Goal: Task Accomplishment & Management: Use online tool/utility

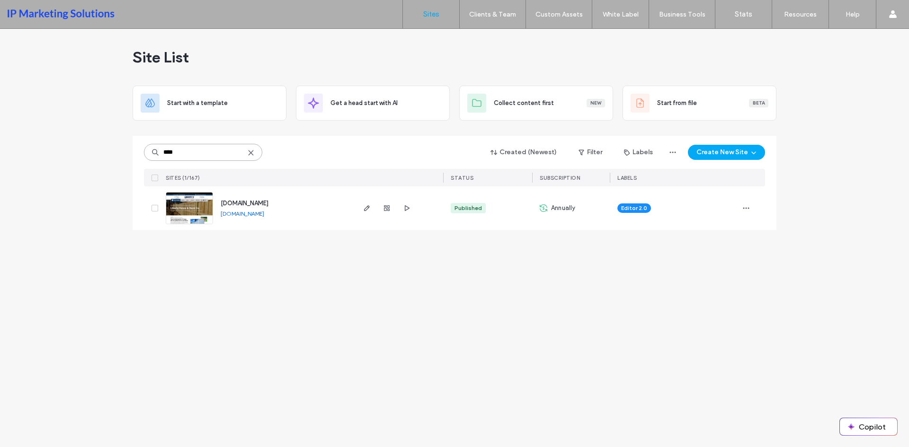
click at [176, 152] on input "****" at bounding box center [203, 152] width 118 height 17
click at [371, 208] on span "button" at bounding box center [366, 208] width 11 height 11
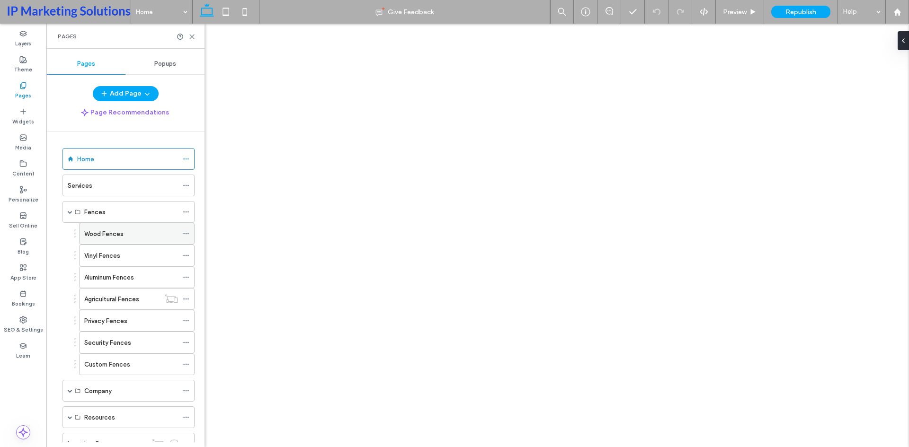
select select "*********"
select select "*****"
select select "**********"
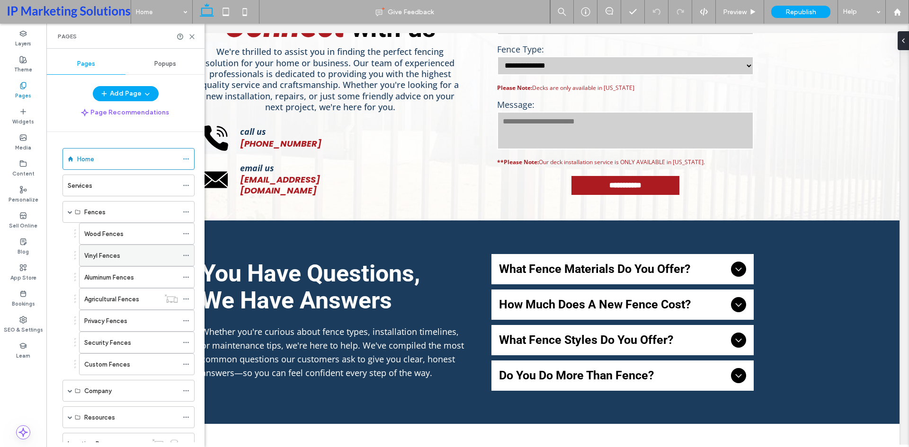
scroll to position [2131, 0]
click at [125, 247] on div "Vinyl Fences" at bounding box center [131, 255] width 94 height 21
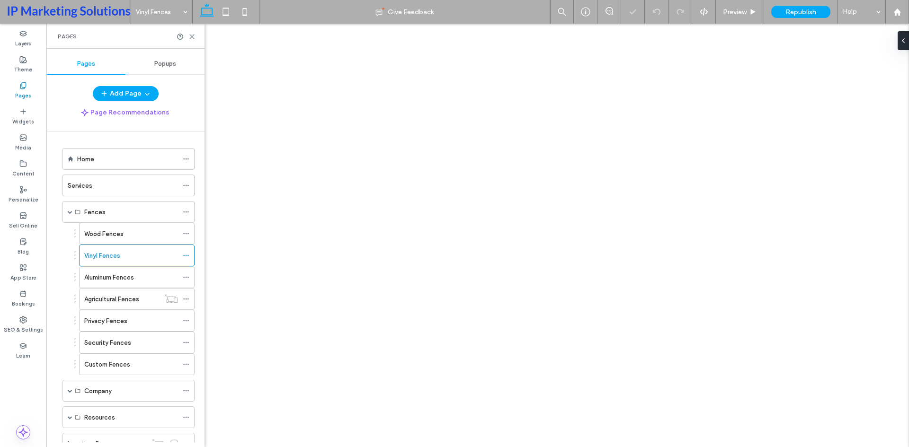
select select "*********"
select select "*****"
select select "**********"
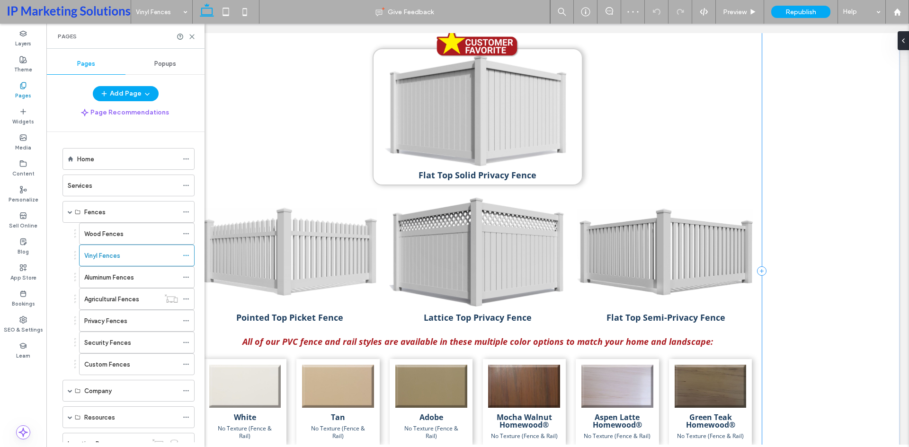
scroll to position [852, 0]
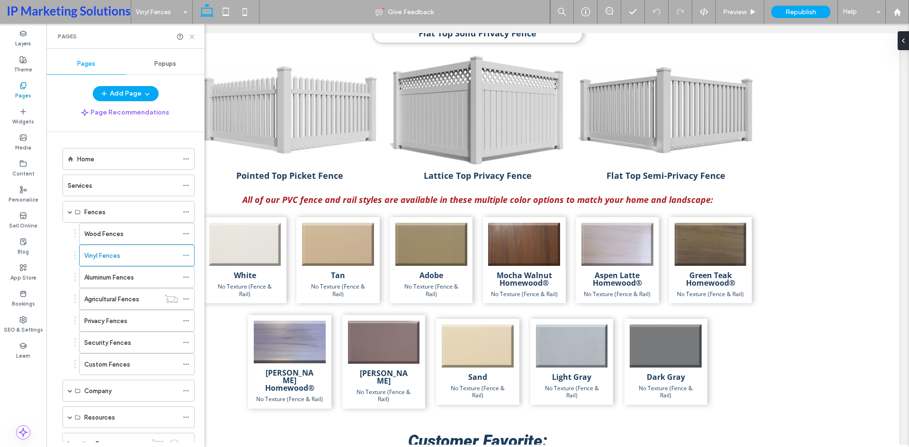
click at [192, 37] on use at bounding box center [192, 37] width 4 height 4
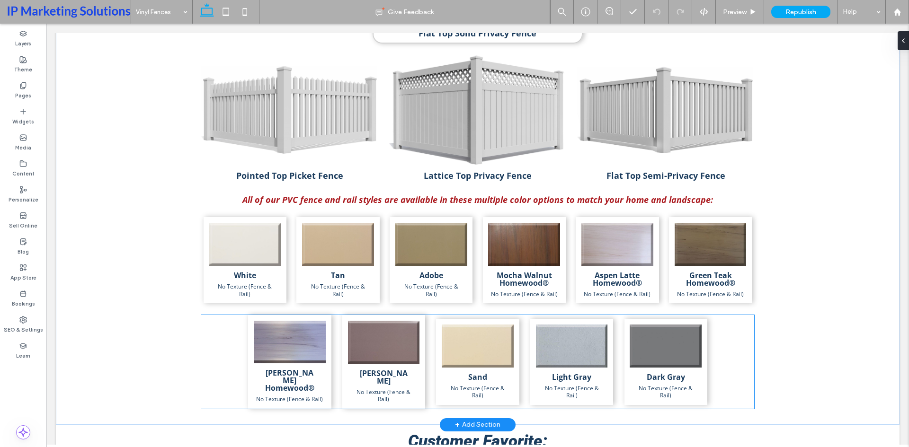
click at [414, 370] on div "[PERSON_NAME] No Texture (Fence & Rail)" at bounding box center [384, 387] width 72 height 34
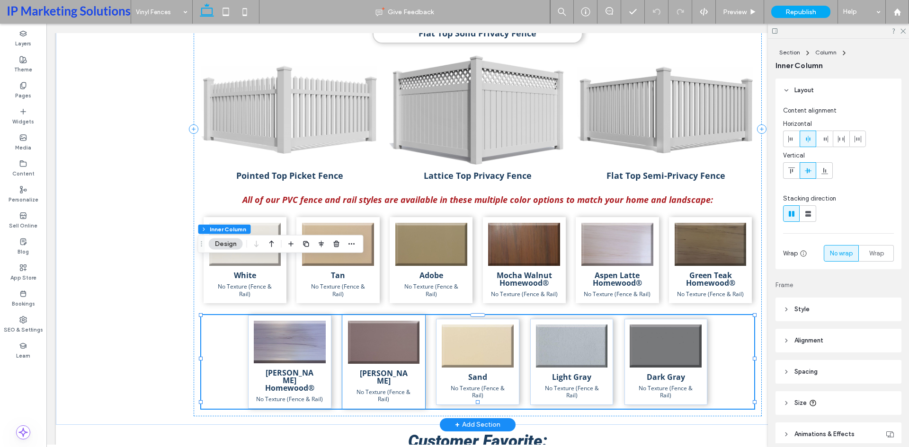
click at [412, 370] on div "[PERSON_NAME] No Texture (Fence & Rail)" at bounding box center [384, 387] width 72 height 34
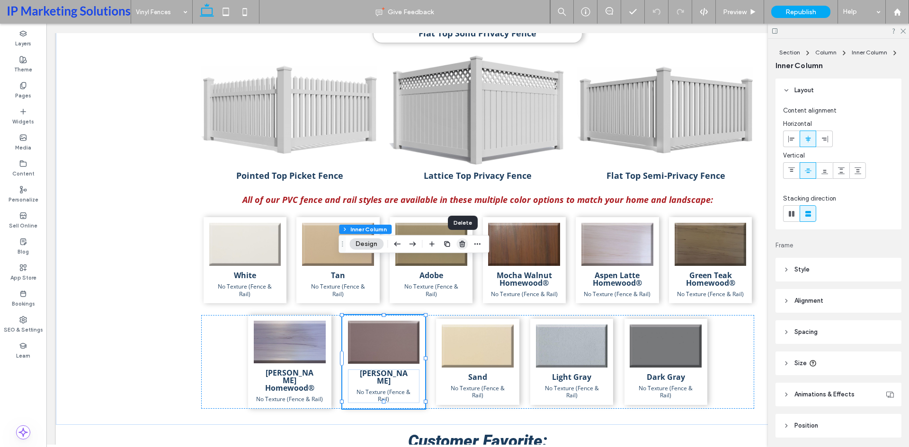
click at [458, 245] on span "button" at bounding box center [461, 244] width 11 height 11
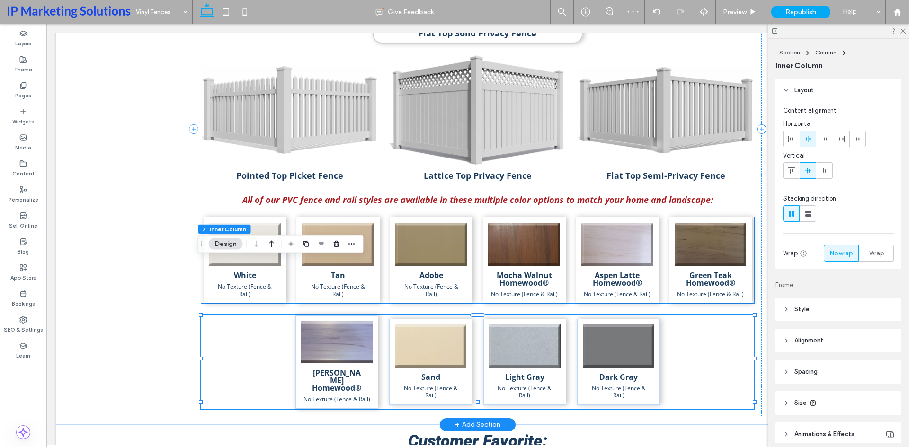
click at [648, 217] on div "Aspen Latte Homewood® No Texture (Fence & Rail)" at bounding box center [617, 260] width 83 height 86
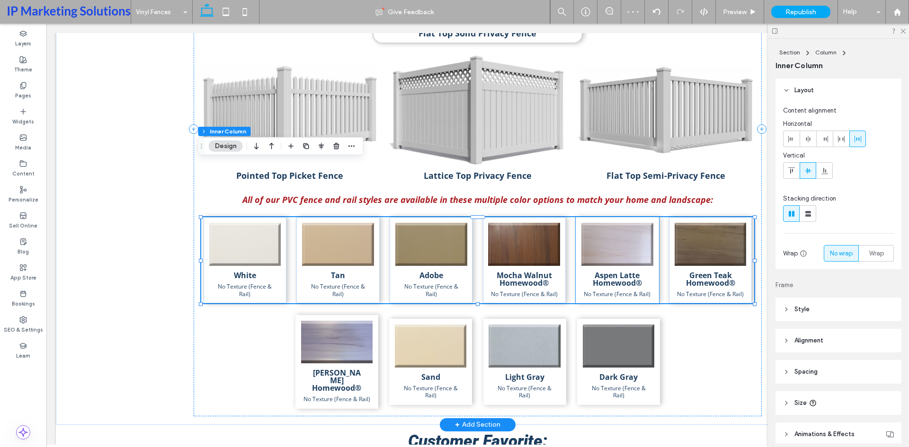
click at [647, 272] on div "Aspen Latte Homewood® No Texture (Fence & Rail)" at bounding box center [617, 285] width 72 height 27
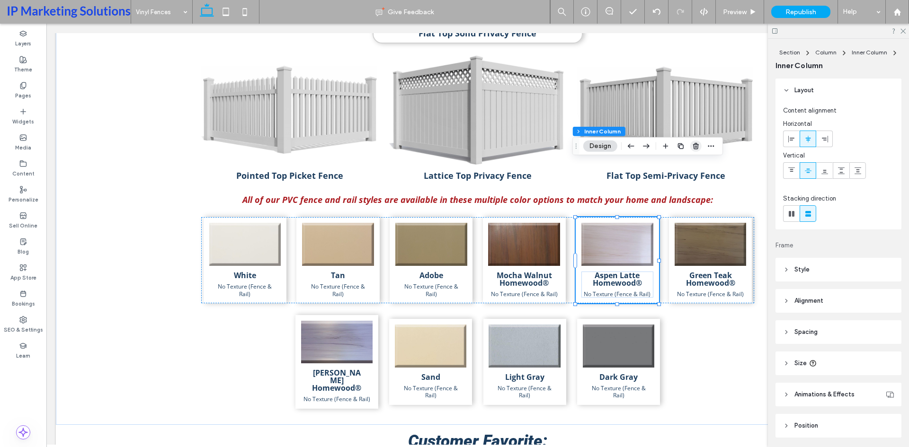
click at [698, 148] on icon "button" at bounding box center [696, 147] width 8 height 8
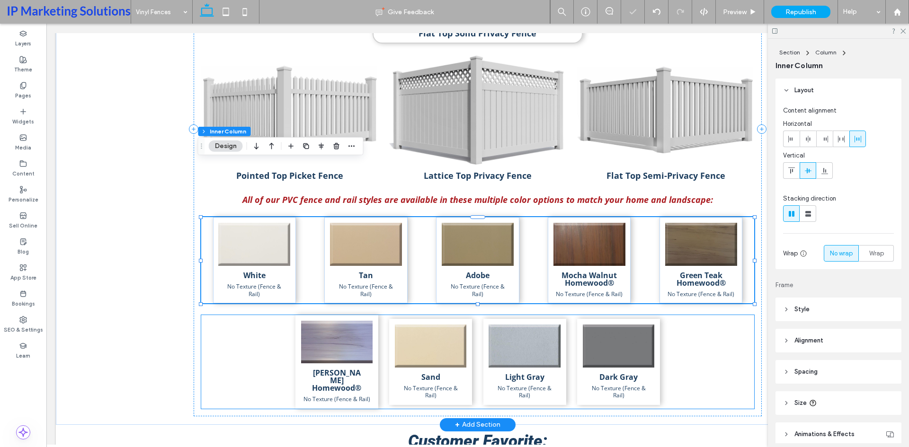
click at [469, 315] on div "[PERSON_NAME] Homewood® No Texture (Fence & Rail) Sand No Texture (Fence & Rail…" at bounding box center [477, 362] width 553 height 94
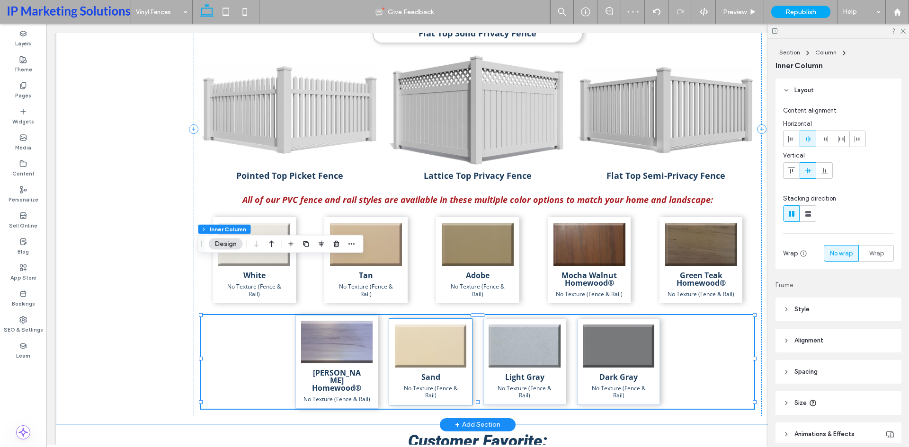
click at [466, 319] on div "Sand No Texture (Fence & Rail)" at bounding box center [430, 362] width 83 height 86
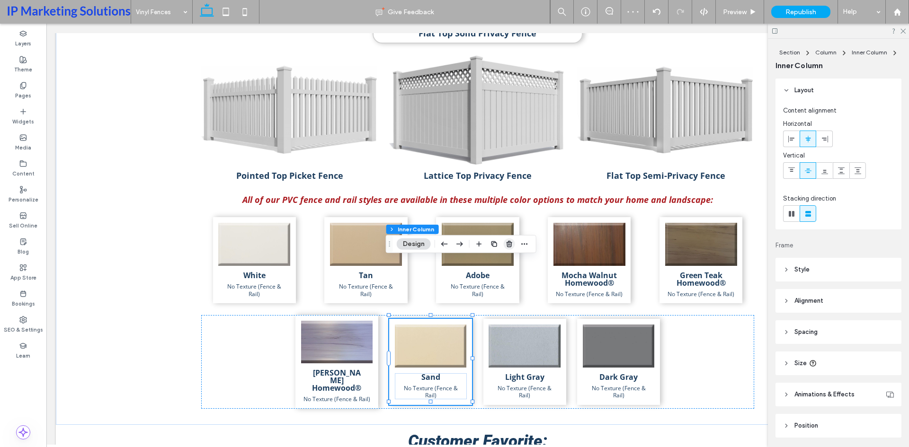
click at [509, 243] on icon "button" at bounding box center [510, 245] width 8 height 8
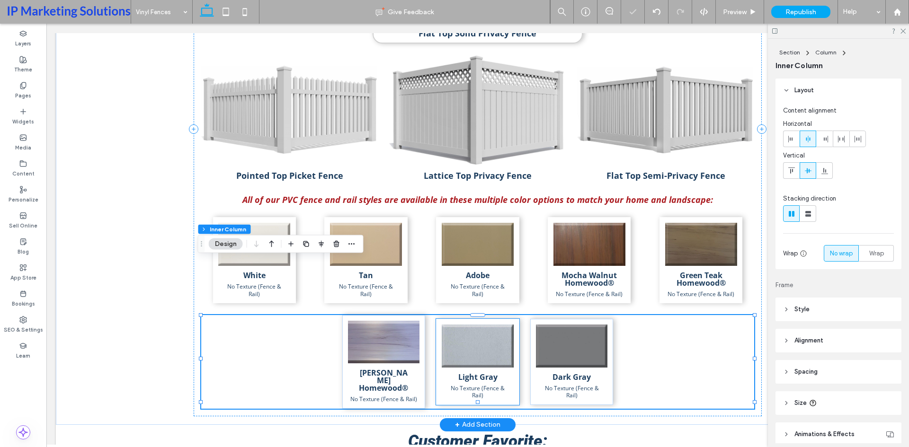
click at [504, 385] on p "No Texture (Fence & Rail)" at bounding box center [478, 392] width 66 height 15
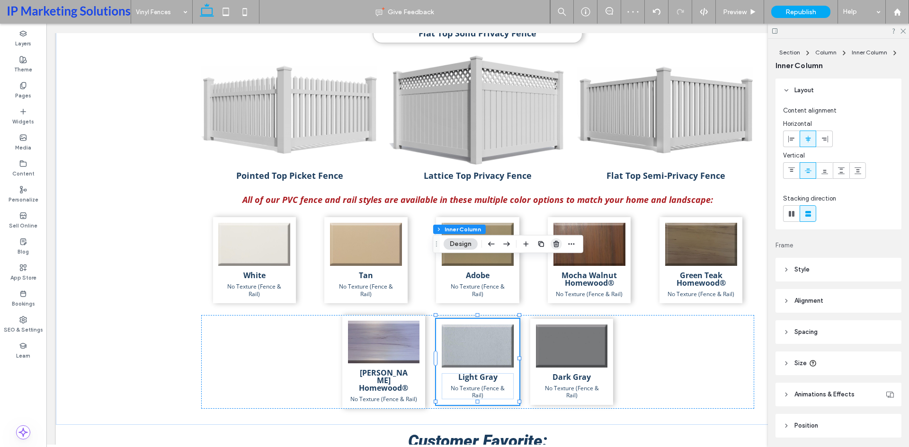
click at [556, 246] on icon "button" at bounding box center [557, 245] width 8 height 8
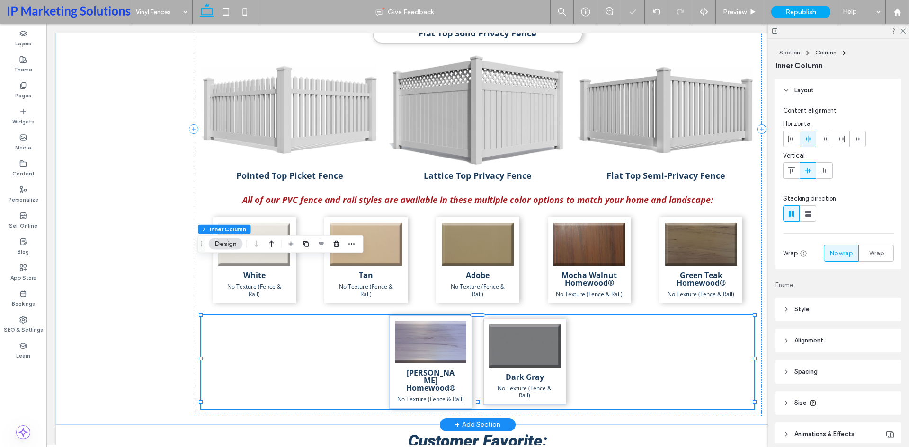
click at [557, 374] on div "Dark Gray No Texture (Fence & Rail)" at bounding box center [525, 387] width 72 height 26
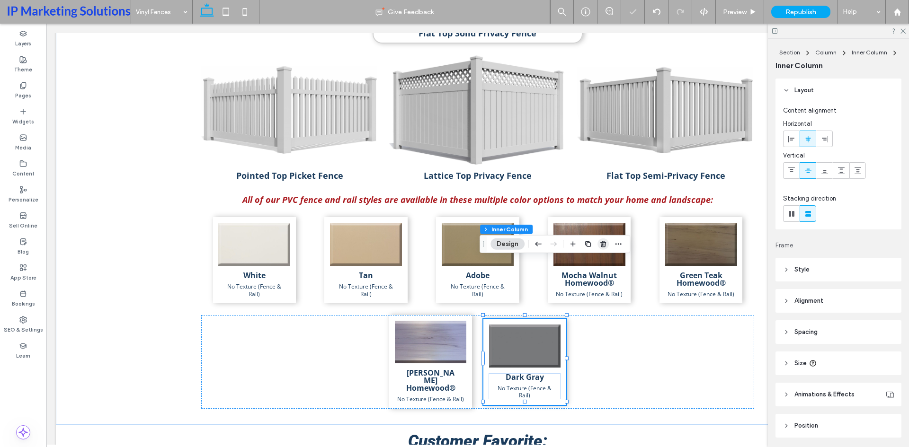
click at [602, 242] on icon "button" at bounding box center [603, 245] width 8 height 8
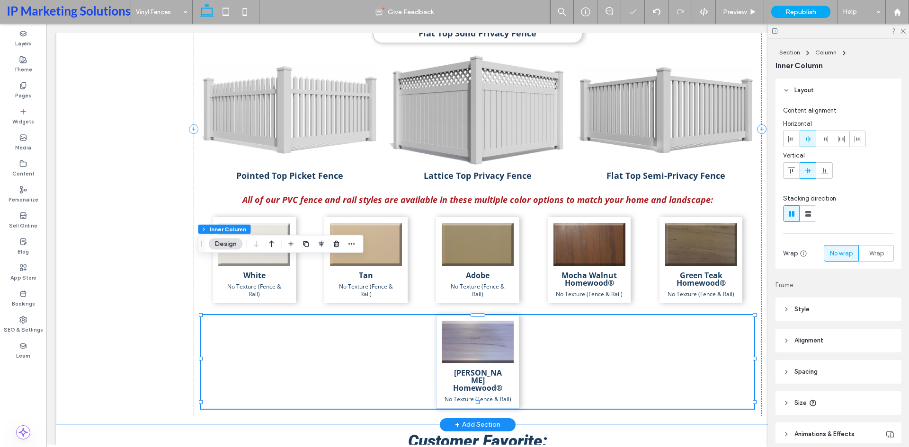
click at [509, 369] on div "[PERSON_NAME] Homewood® No Texture (Fence & Rail)" at bounding box center [478, 386] width 72 height 34
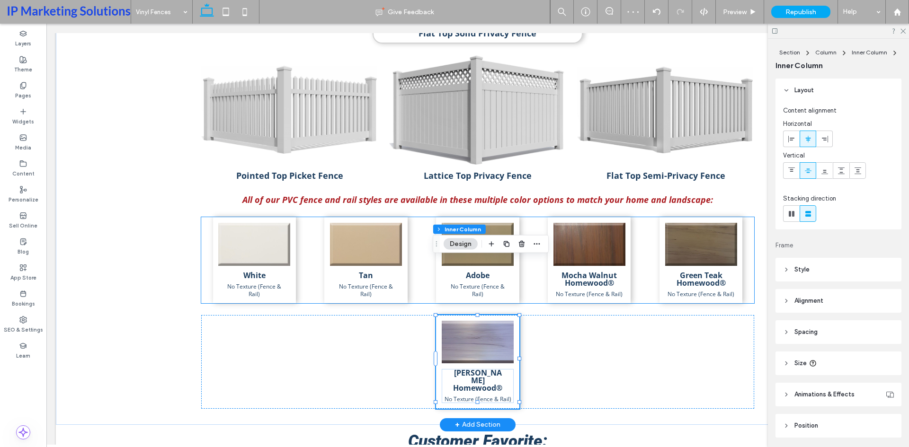
drag, startPoint x: 509, startPoint y: 316, endPoint x: 550, endPoint y: 313, distance: 41.3
click at [626, 242] on div "PVC Fence Solutions Flat Top Solid Privacy Fence Pointed Top Picket Fence Latti…" at bounding box center [478, 128] width 568 height 575
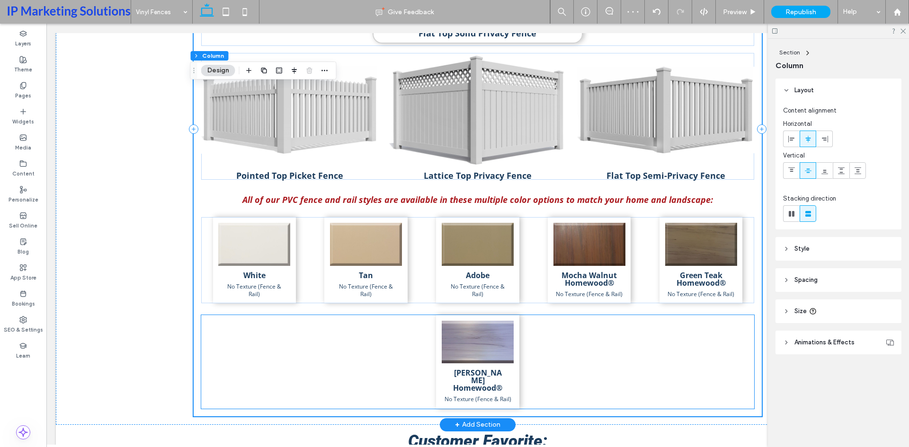
click at [515, 315] on div "[PERSON_NAME] Homewood® No Texture (Fence & Rail)" at bounding box center [477, 362] width 83 height 94
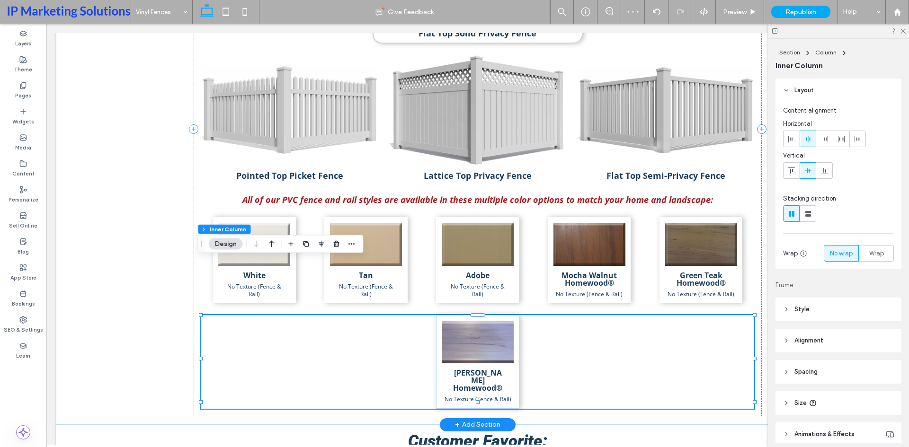
click at [512, 315] on div "[PERSON_NAME] Homewood® No Texture (Fence & Rail)" at bounding box center [477, 362] width 83 height 94
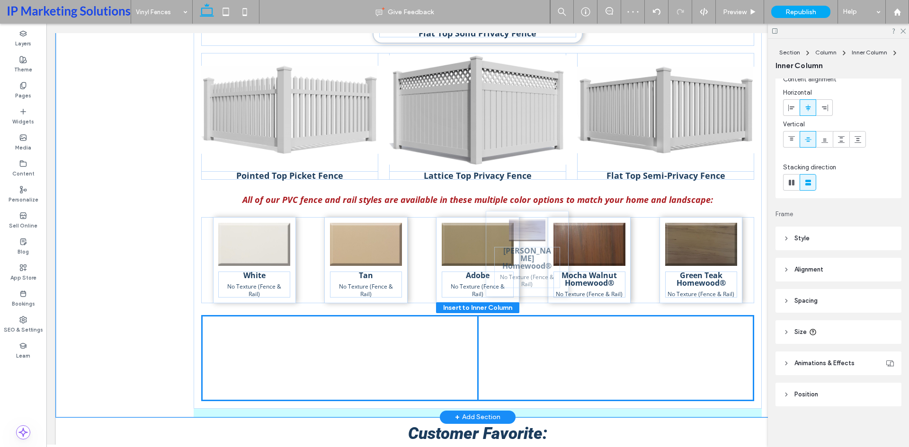
scroll to position [32, 0]
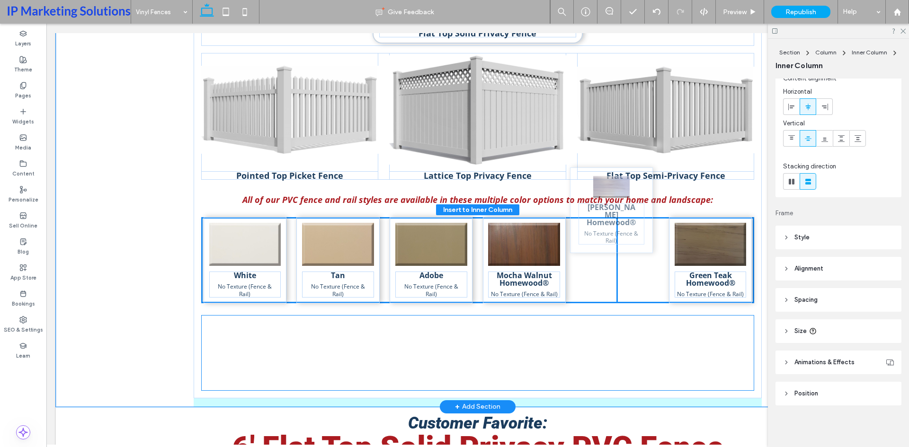
drag, startPoint x: 510, startPoint y: 315, endPoint x: 648, endPoint y: 223, distance: 165.5
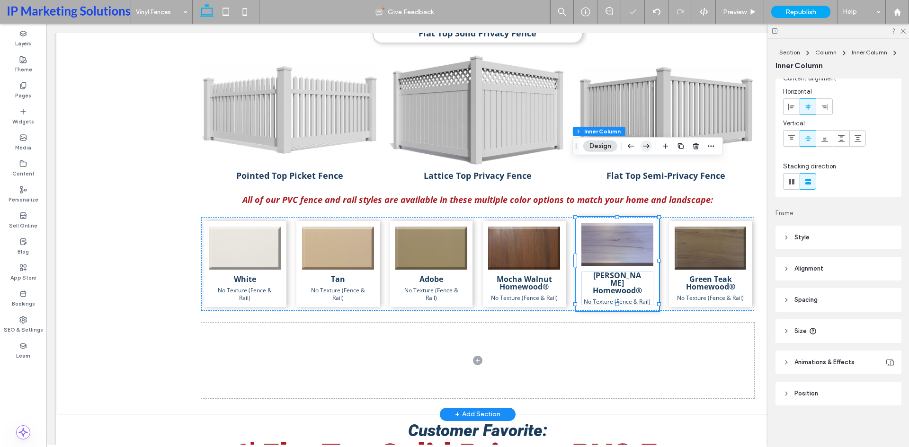
click at [649, 150] on icon "button" at bounding box center [646, 146] width 11 height 17
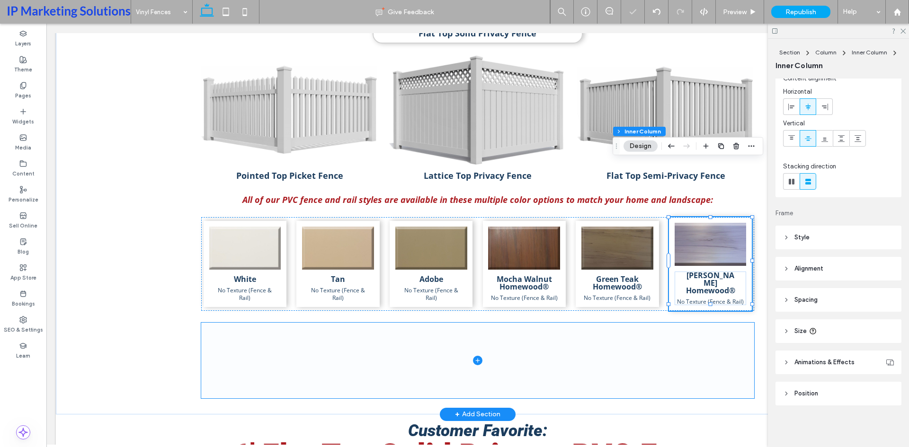
click at [596, 323] on span at bounding box center [477, 361] width 553 height 76
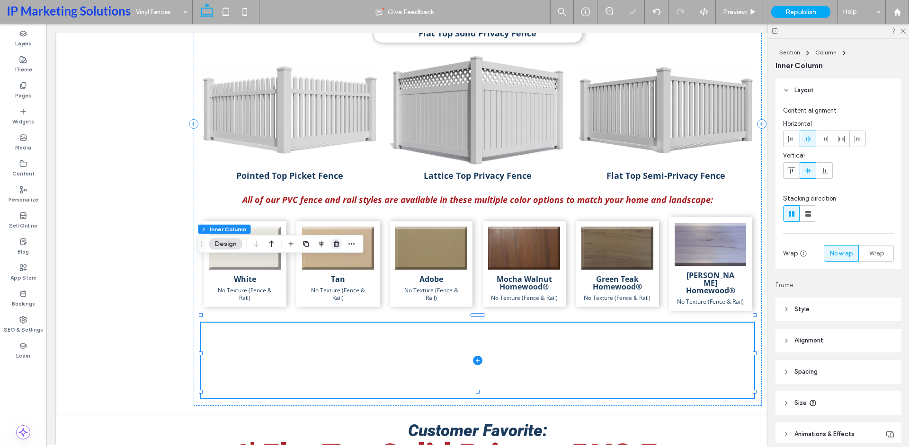
click at [338, 242] on use "button" at bounding box center [336, 244] width 6 height 6
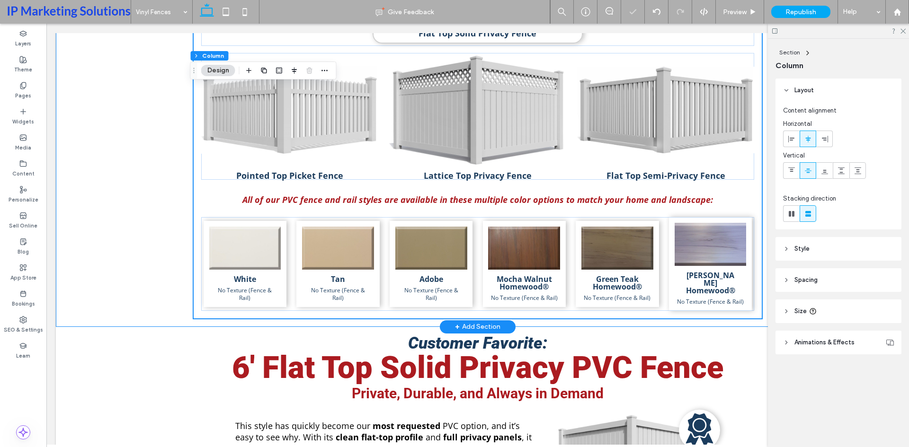
click at [145, 193] on div "PVC Fence Solutions Flat Top Solid Privacy Fence Pointed Top Picket Fence Latti…" at bounding box center [478, 80] width 844 height 494
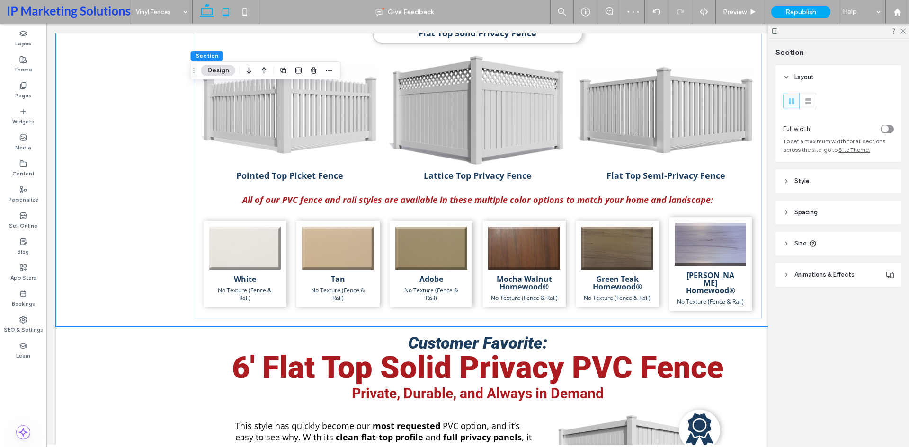
click at [223, 10] on use at bounding box center [226, 12] width 6 height 8
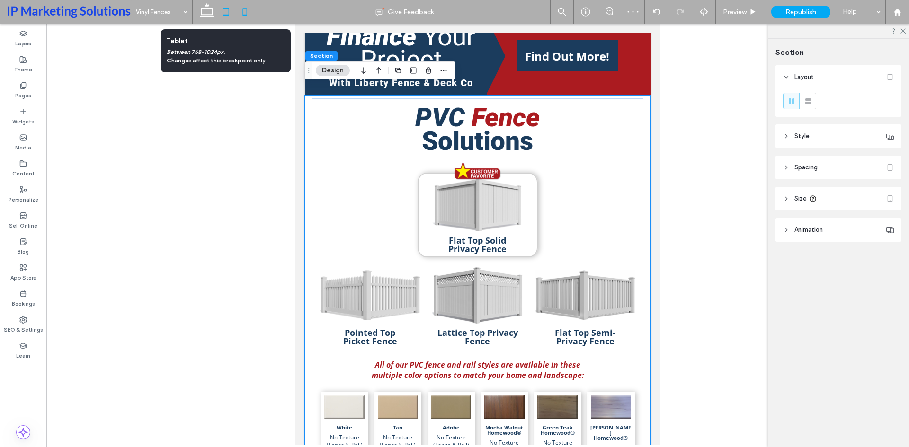
click at [248, 12] on icon at bounding box center [244, 11] width 19 height 19
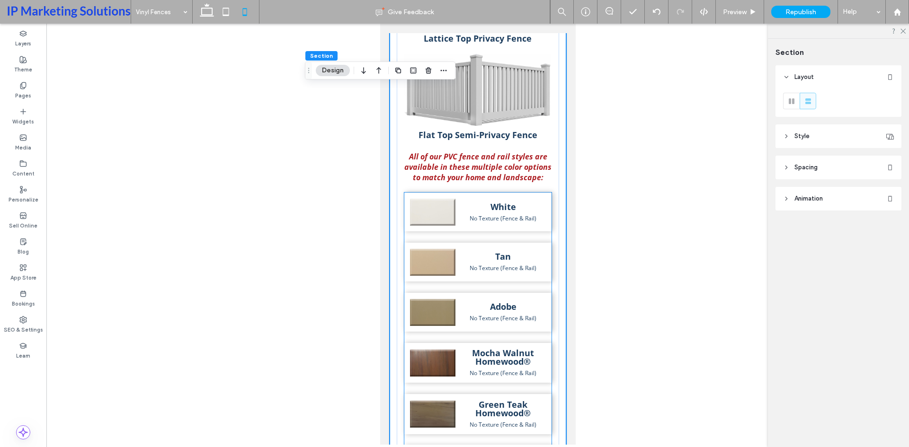
scroll to position [1228, 0]
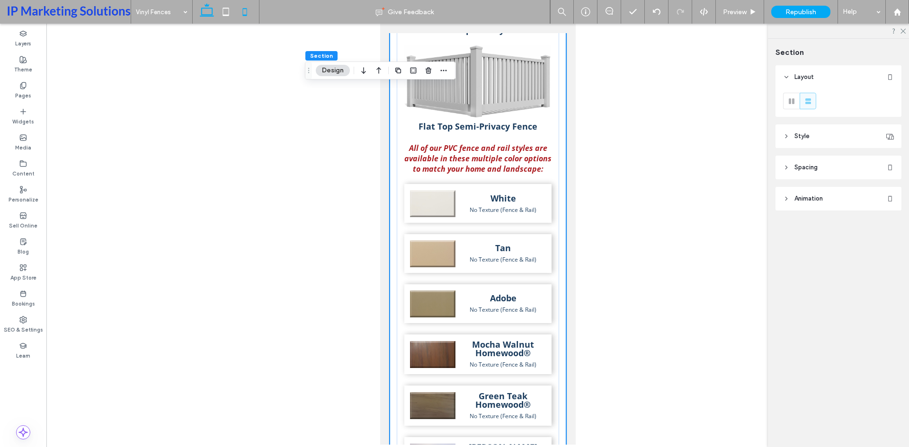
click at [204, 10] on icon at bounding box center [206, 11] width 19 height 19
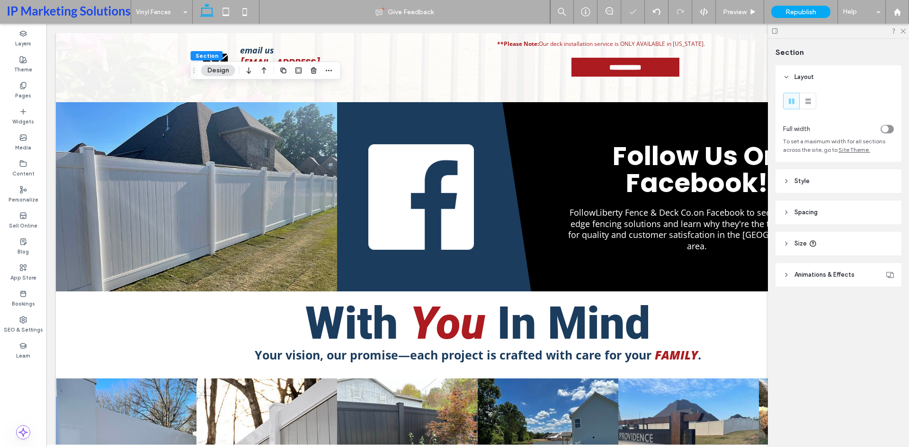
scroll to position [926, 0]
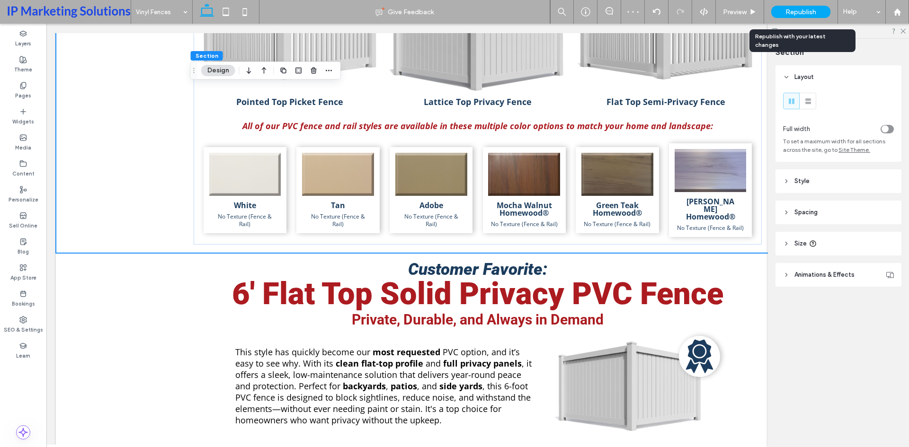
click at [797, 9] on span "Republish" at bounding box center [801, 12] width 31 height 8
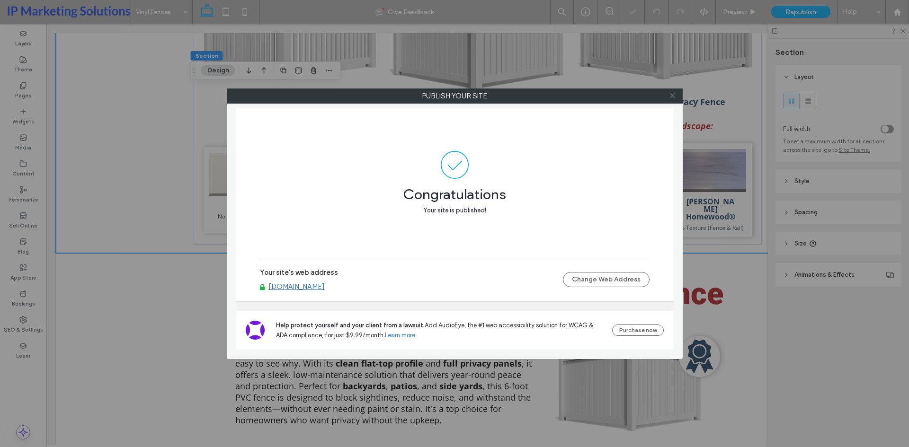
click at [672, 97] on icon at bounding box center [672, 95] width 7 height 7
